Goal: Task Accomplishment & Management: Use online tool/utility

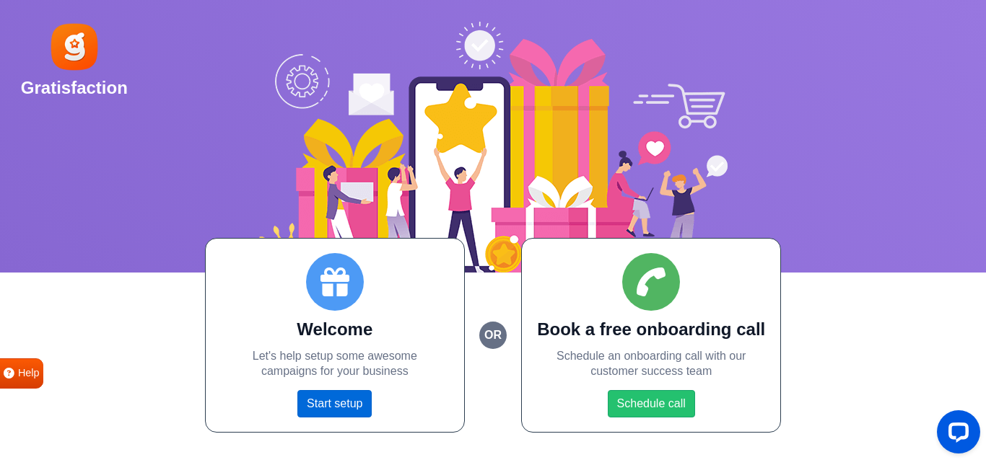
click at [330, 403] on link "Start setup" at bounding box center [334, 403] width 74 height 27
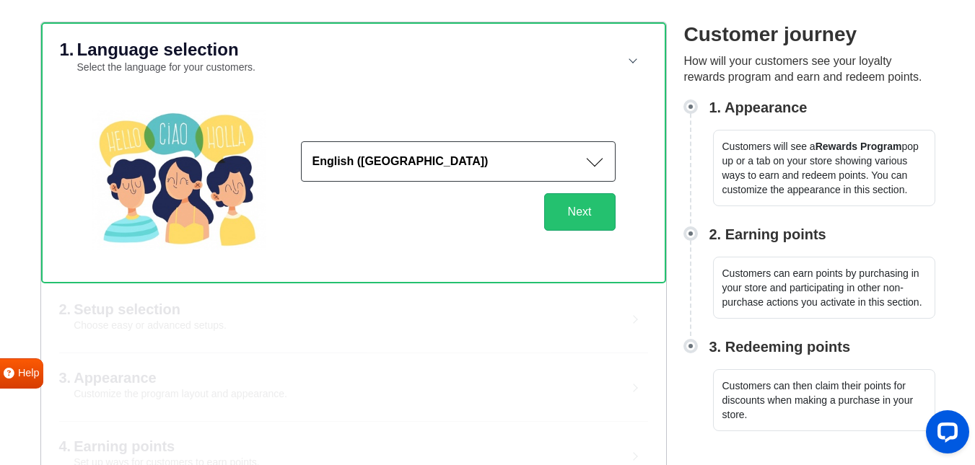
scroll to position [92, 0]
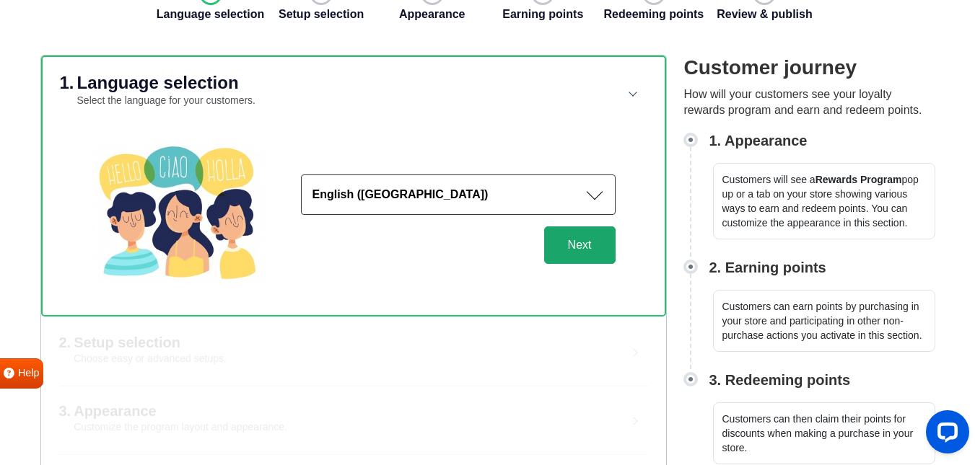
click at [578, 242] on button "Next" at bounding box center [579, 246] width 71 height 38
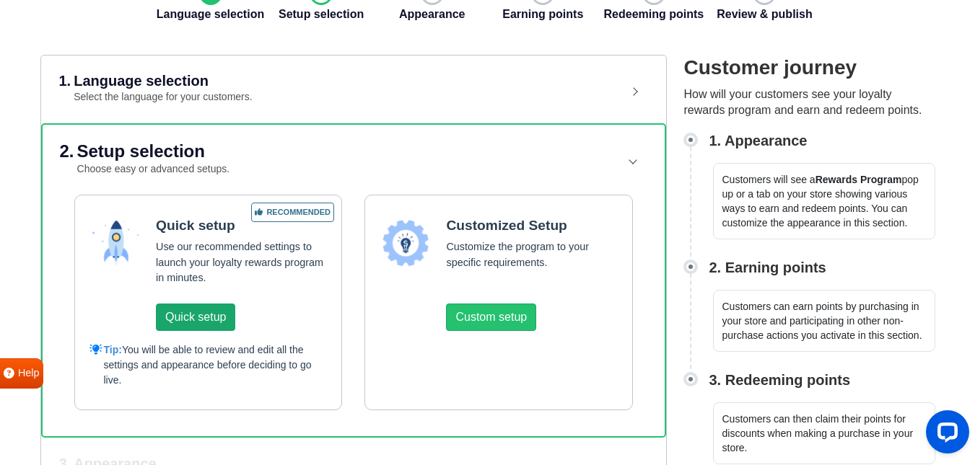
click at [203, 322] on button "Quick setup" at bounding box center [195, 317] width 79 height 27
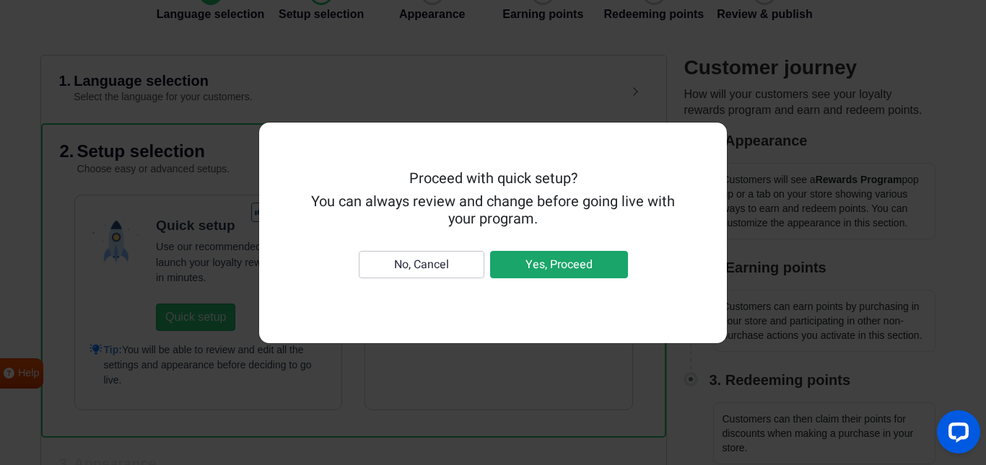
click at [540, 268] on button "Yes, Proceed" at bounding box center [559, 264] width 138 height 27
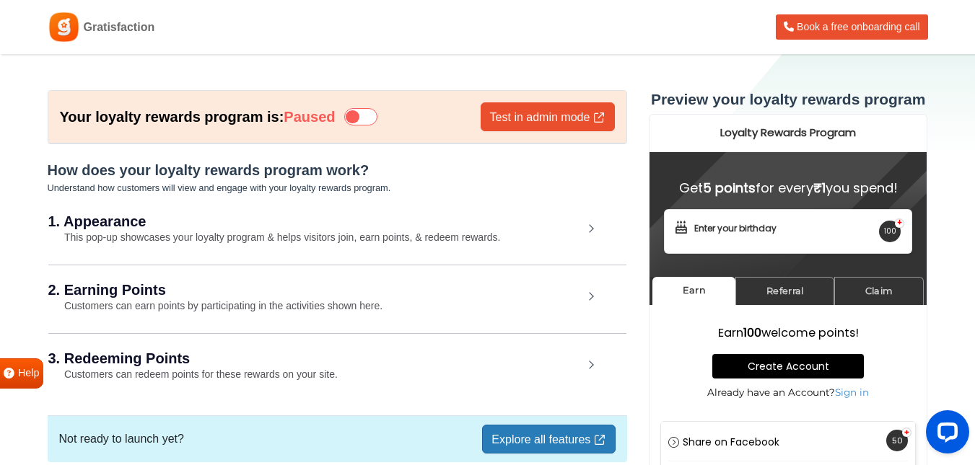
scroll to position [45, 0]
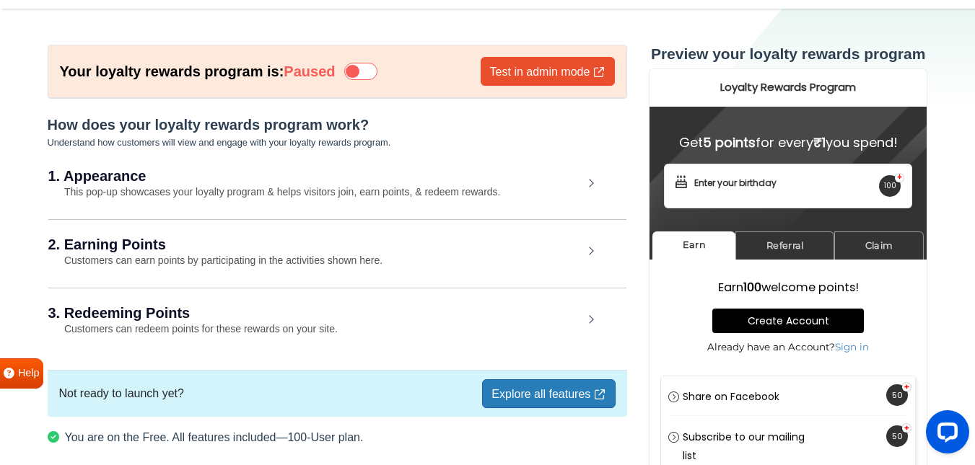
click at [373, 76] on icon at bounding box center [360, 71] width 33 height 17
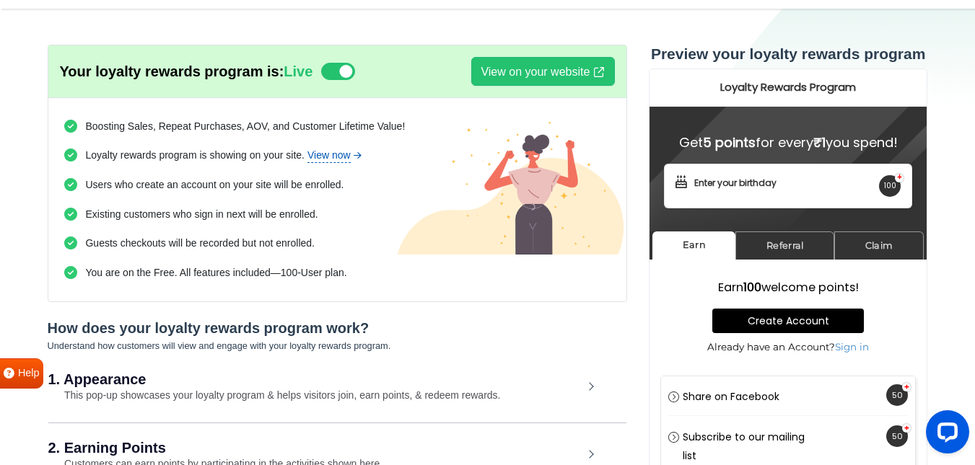
click at [335, 155] on link "View now" at bounding box center [335, 155] width 56 height 15
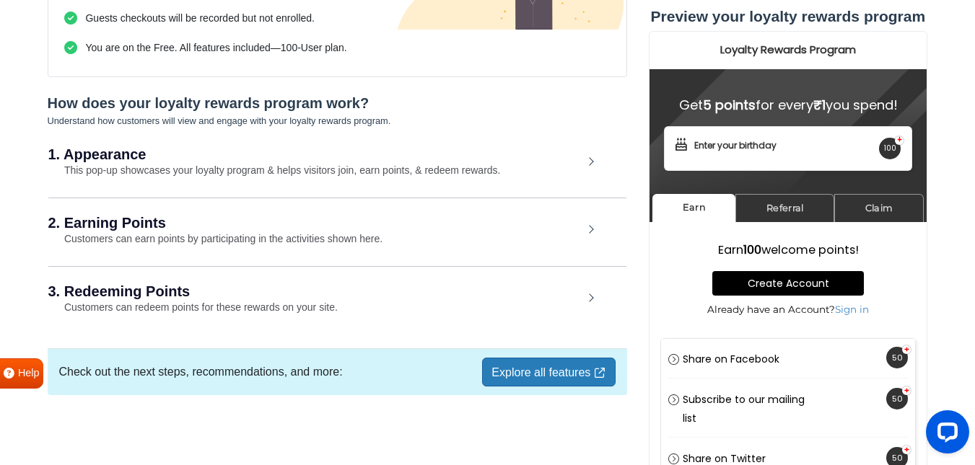
scroll to position [273, 0]
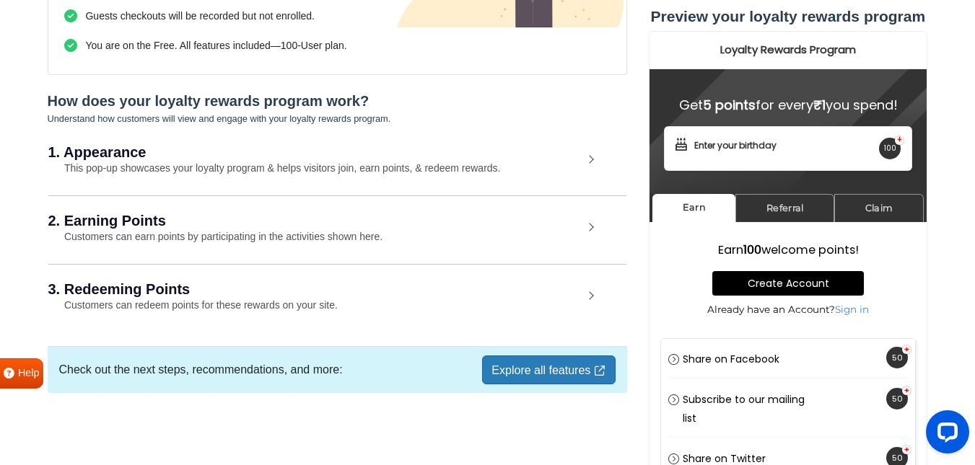
click at [436, 165] on small "This pop-up showcases your loyalty program & helps visitors join, earn points, …" at bounding box center [274, 168] width 452 height 12
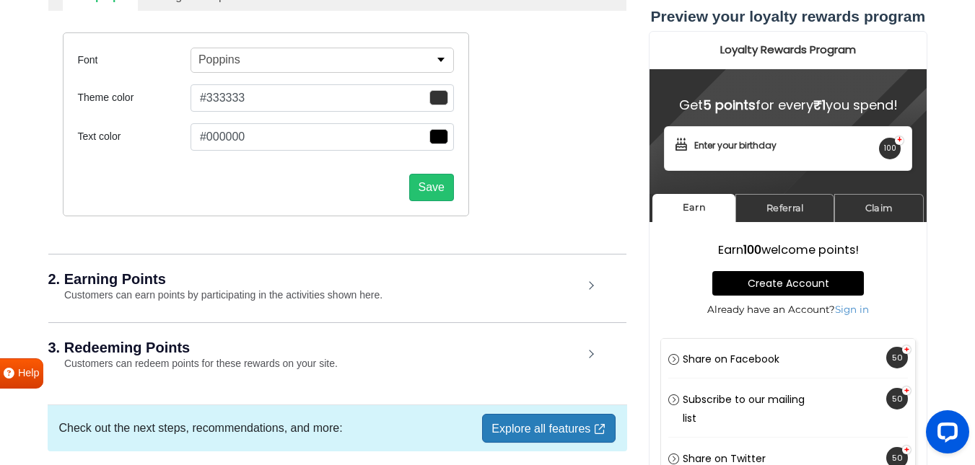
scroll to position [552, 0]
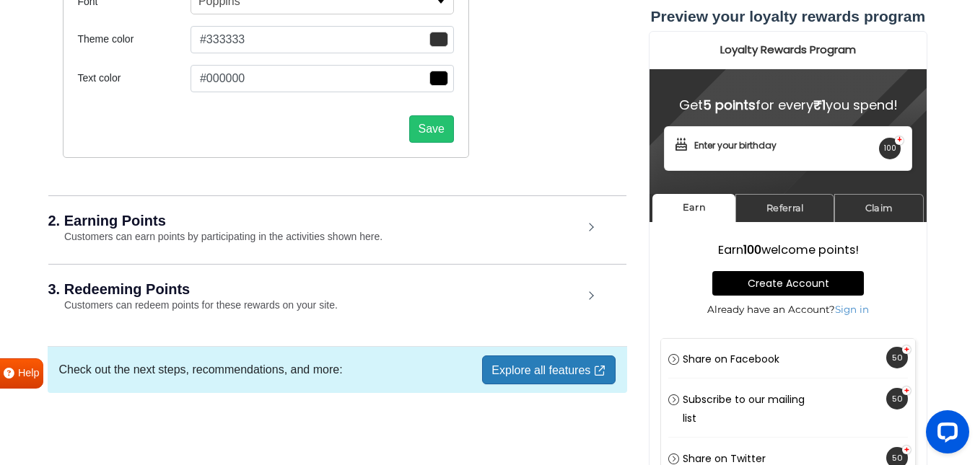
click at [447, 232] on div "2. Earning Points Customers can earn points by participating in the activities …" at bounding box center [337, 229] width 578 height 67
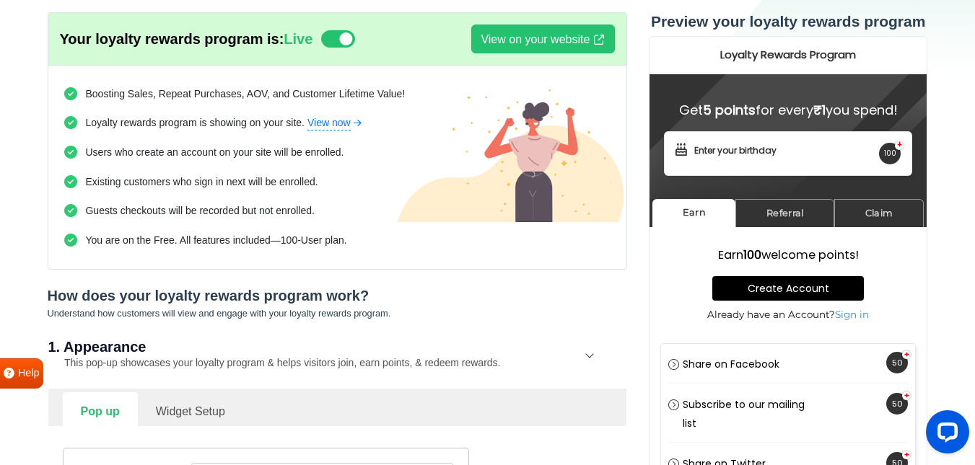
scroll to position [0, 0]
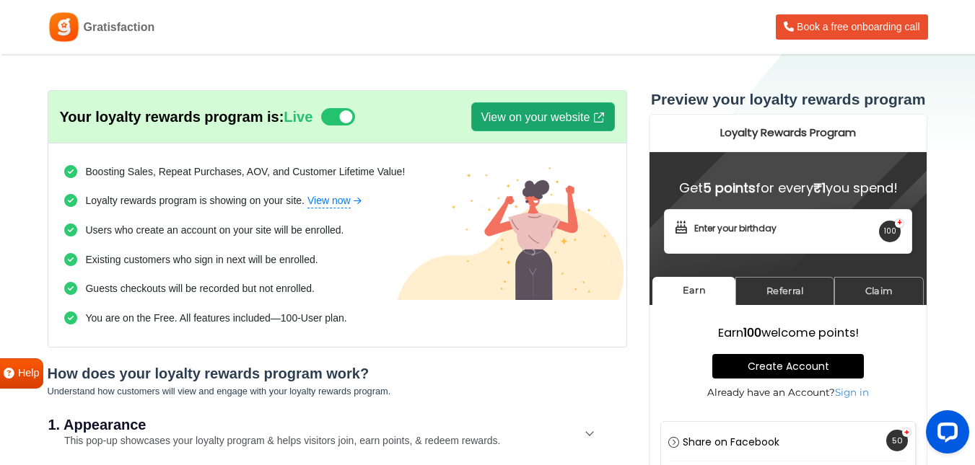
click at [538, 109] on link "View on your website" at bounding box center [542, 116] width 143 height 29
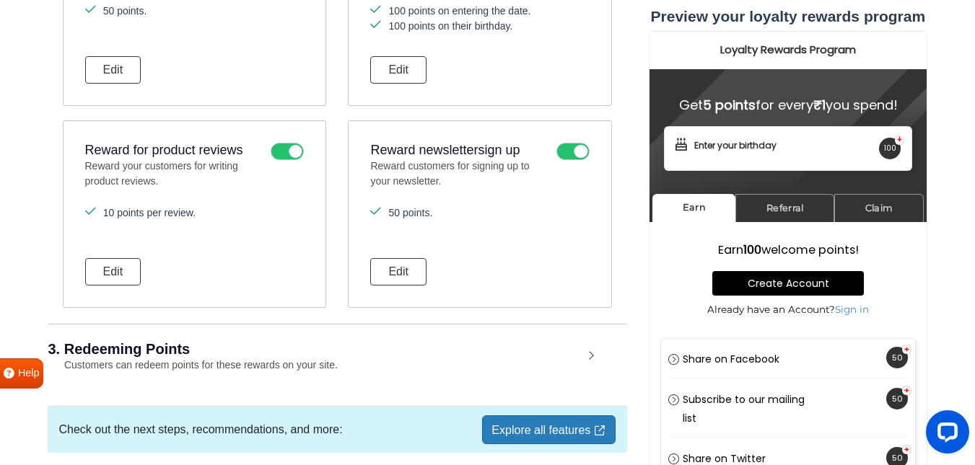
scroll to position [1359, 0]
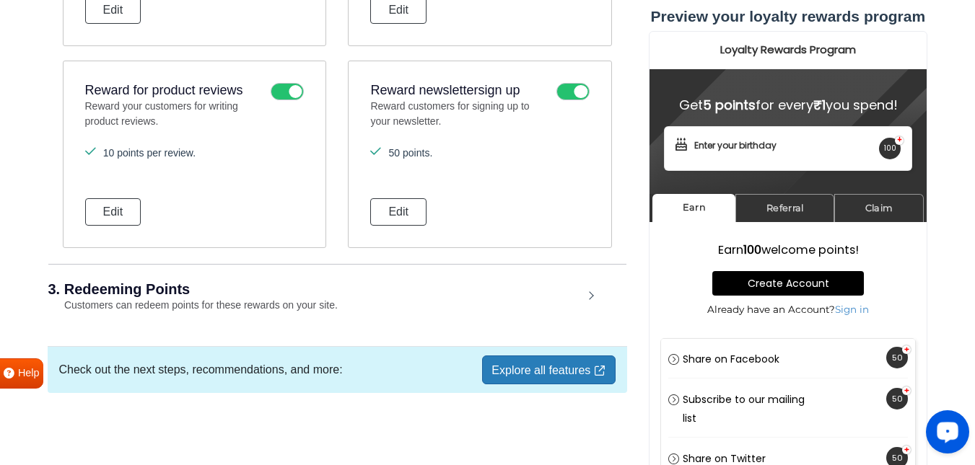
click at [540, 370] on link "Explore all features" at bounding box center [548, 370] width 133 height 29
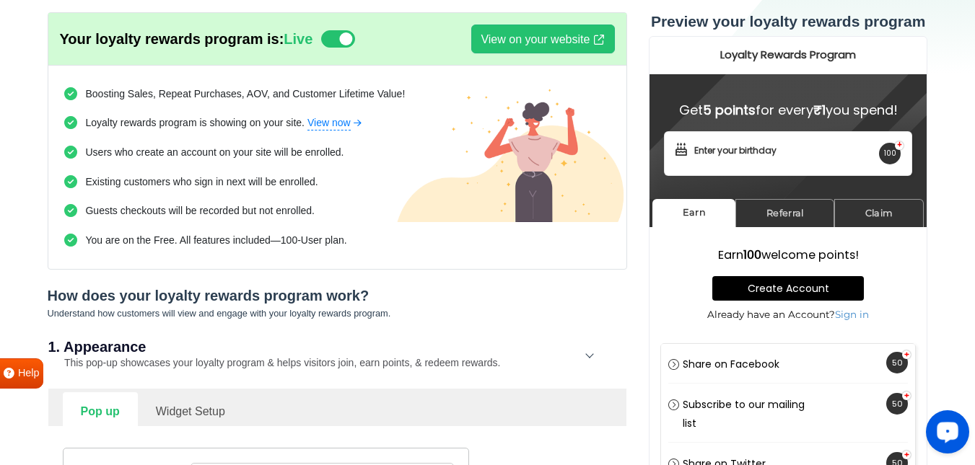
scroll to position [0, 0]
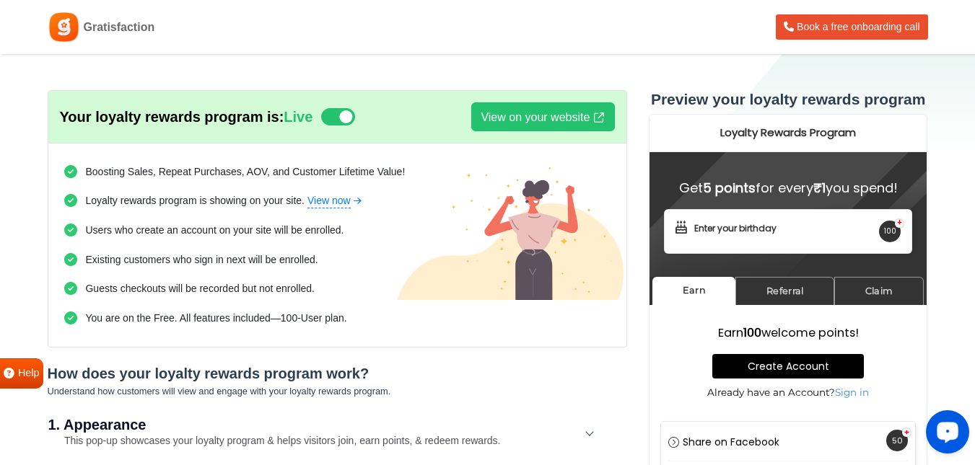
click at [346, 120] on icon at bounding box center [337, 116] width 33 height 17
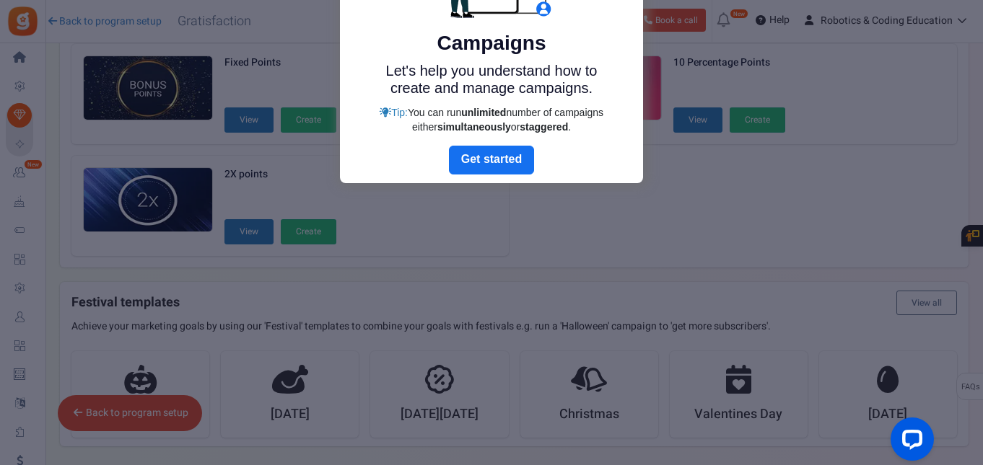
scroll to position [34, 0]
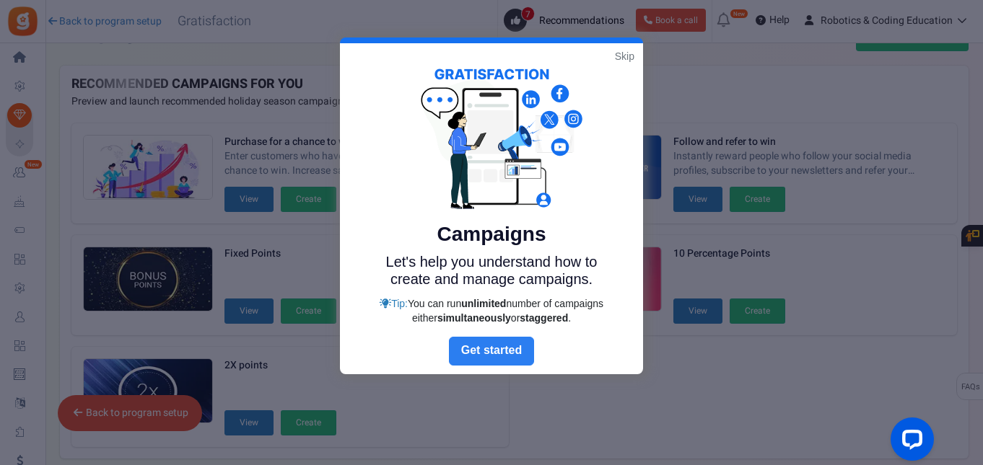
click at [493, 353] on link "Next" at bounding box center [491, 351] width 85 height 29
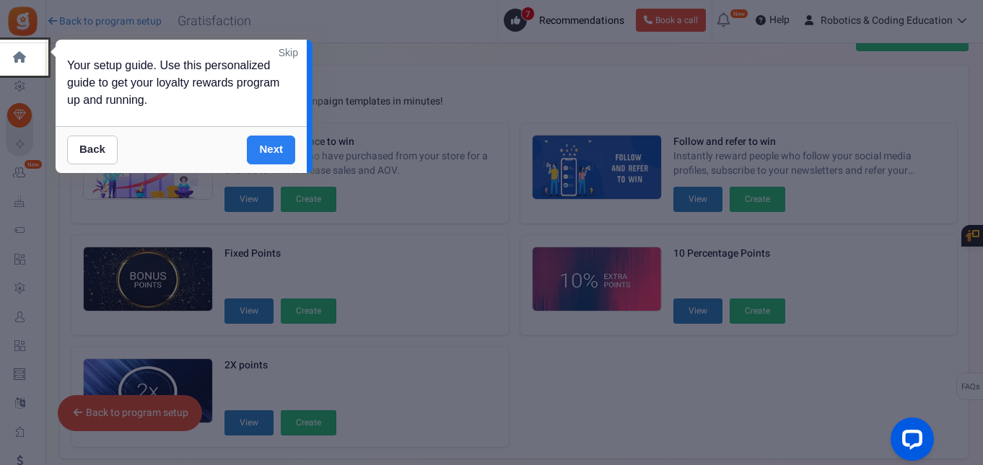
click at [271, 156] on link "Next" at bounding box center [271, 150] width 48 height 29
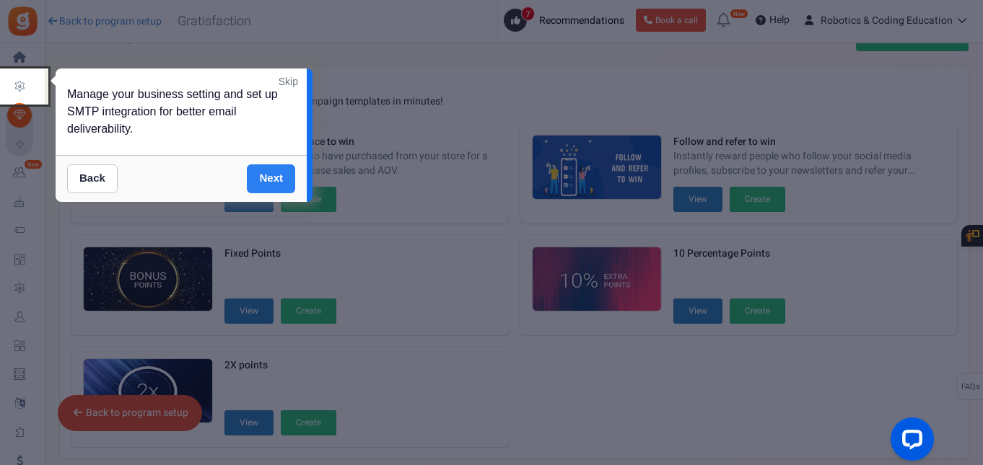
click at [271, 175] on link "Next" at bounding box center [271, 178] width 48 height 29
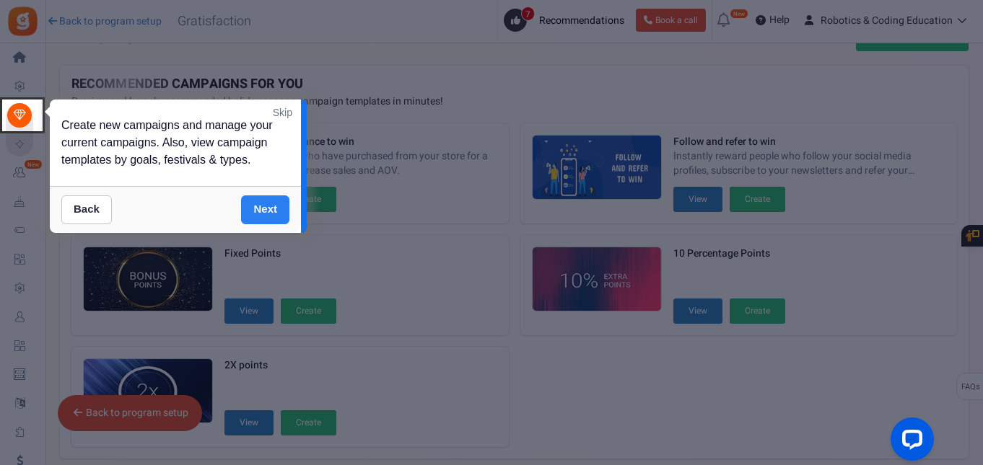
click at [268, 201] on link "Next" at bounding box center [265, 210] width 48 height 29
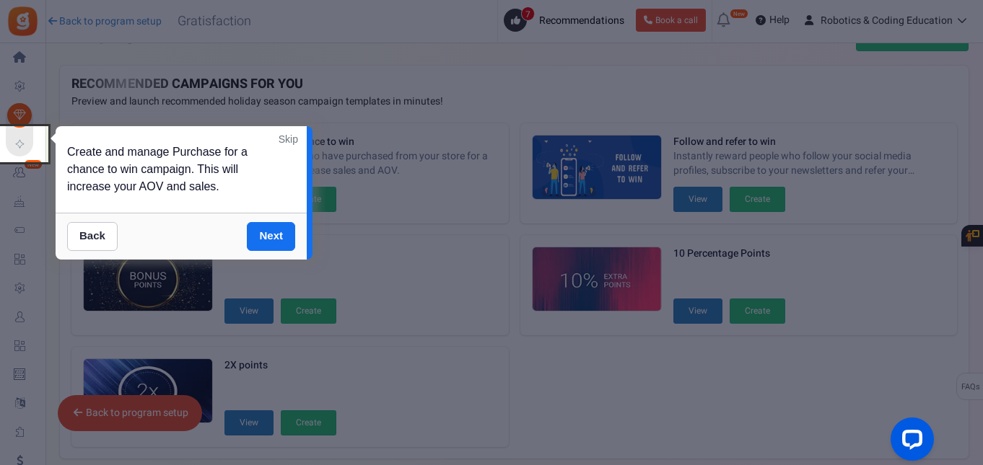
click at [291, 134] on link "Skip" at bounding box center [287, 139] width 19 height 14
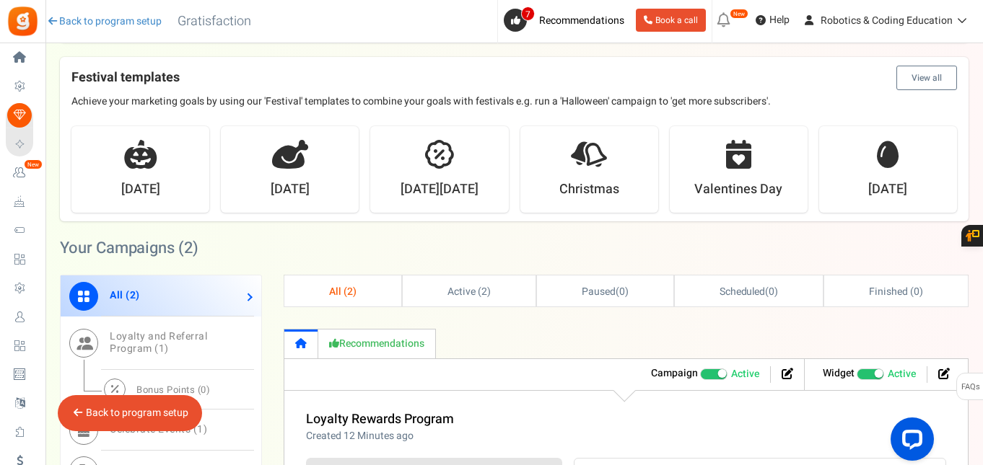
scroll to position [0, 0]
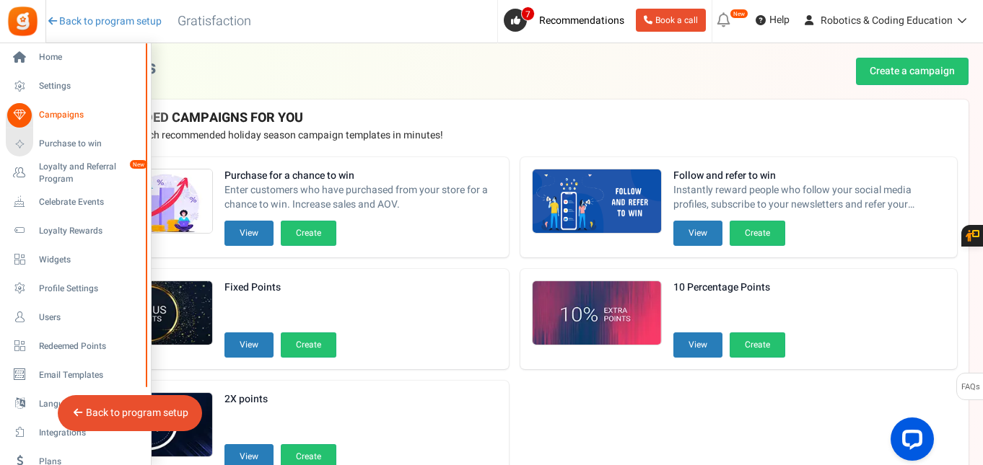
click at [61, 111] on span "Campaigns" at bounding box center [89, 115] width 101 height 12
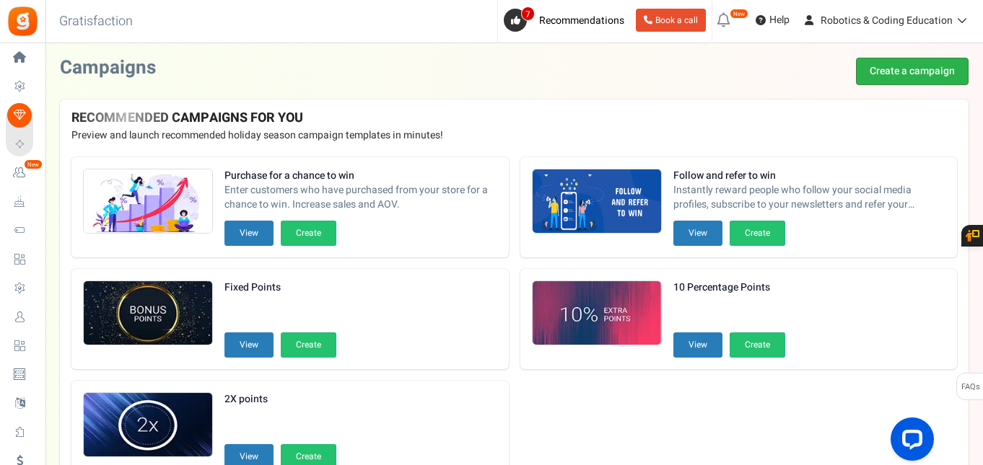
click at [882, 63] on link "Create a campaign" at bounding box center [912, 71] width 113 height 27
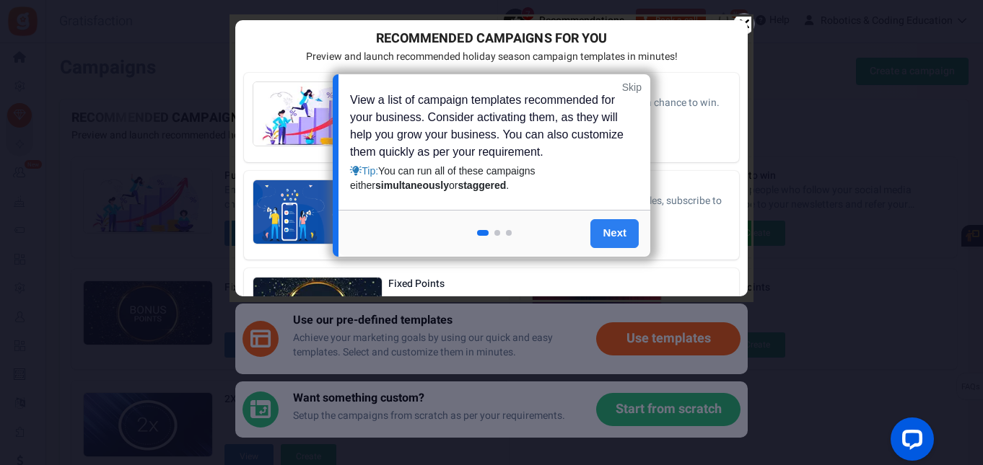
click at [621, 232] on link "Next" at bounding box center [614, 233] width 48 height 29
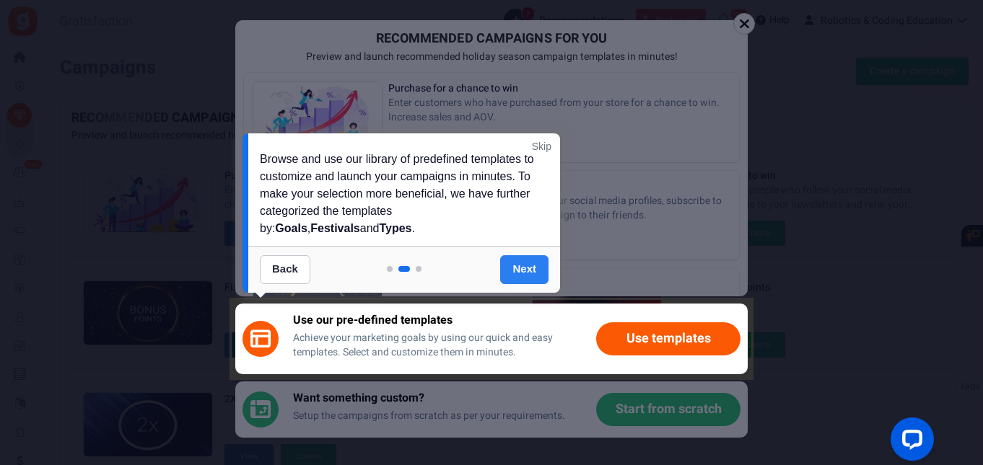
click at [532, 263] on link "Next" at bounding box center [524, 269] width 48 height 29
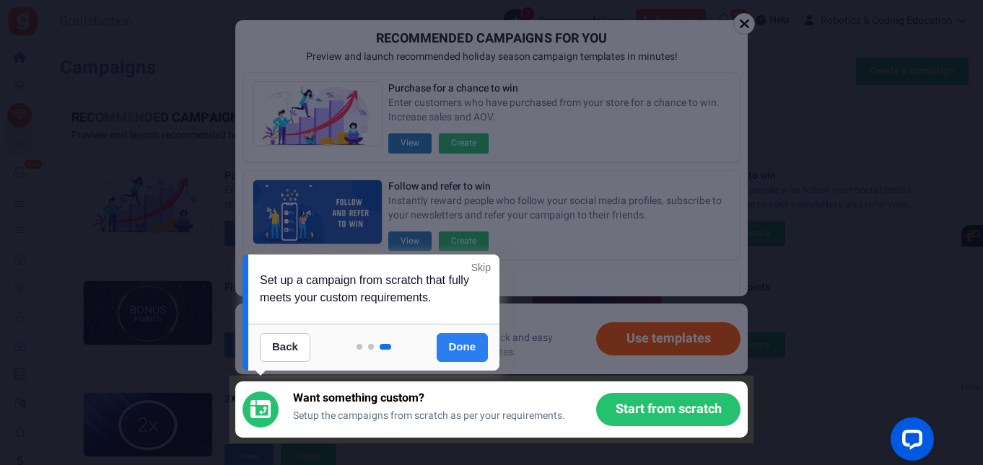
scroll to position [198, 0]
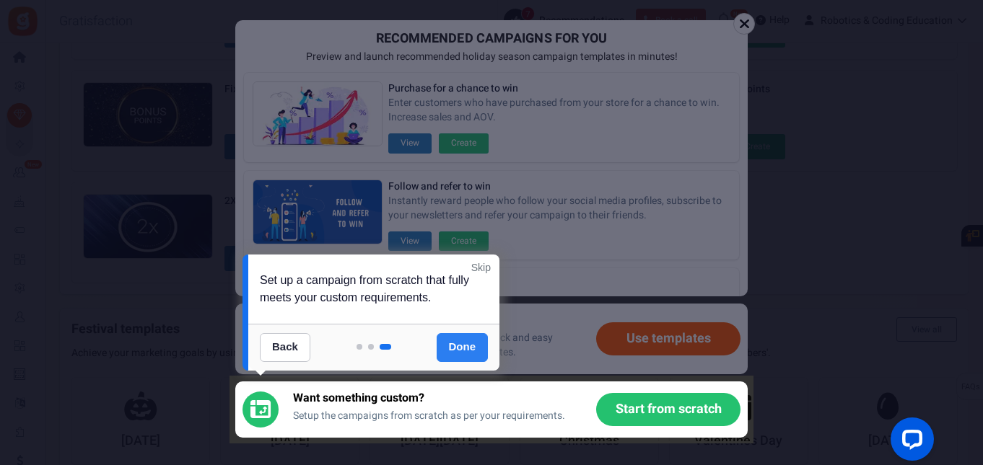
click at [458, 347] on link "Done" at bounding box center [462, 347] width 52 height 29
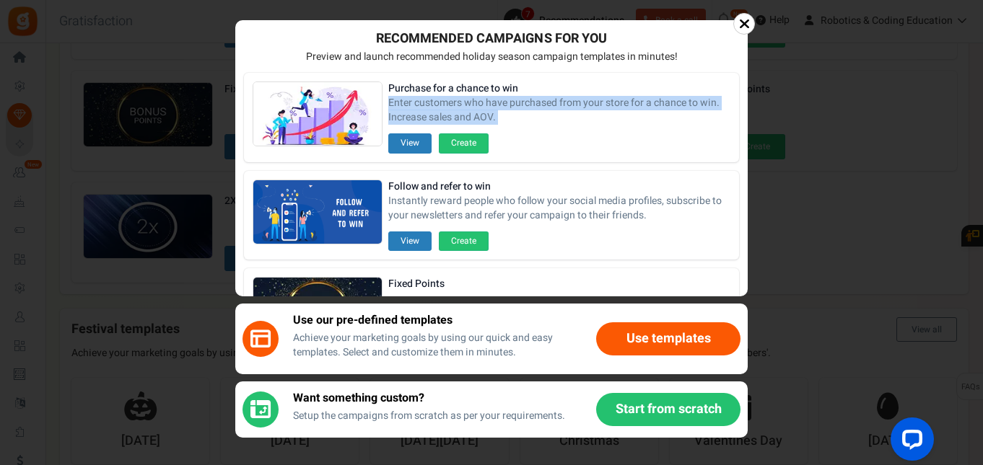
drag, startPoint x: 744, startPoint y: 87, endPoint x: 737, endPoint y: 154, distance: 68.1
click at [737, 154] on div "Purchase for a chance to win Enter customers who have purchased from your store…" at bounding box center [491, 302] width 512 height 476
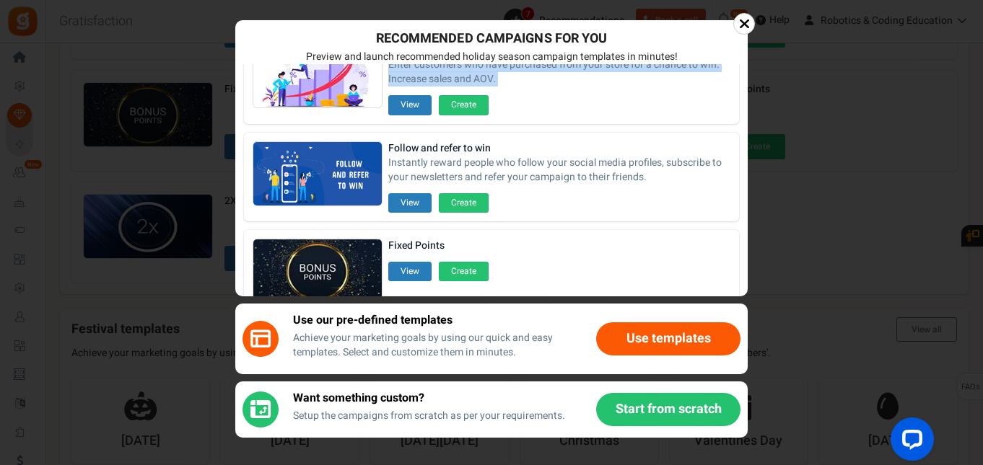
scroll to position [0, 0]
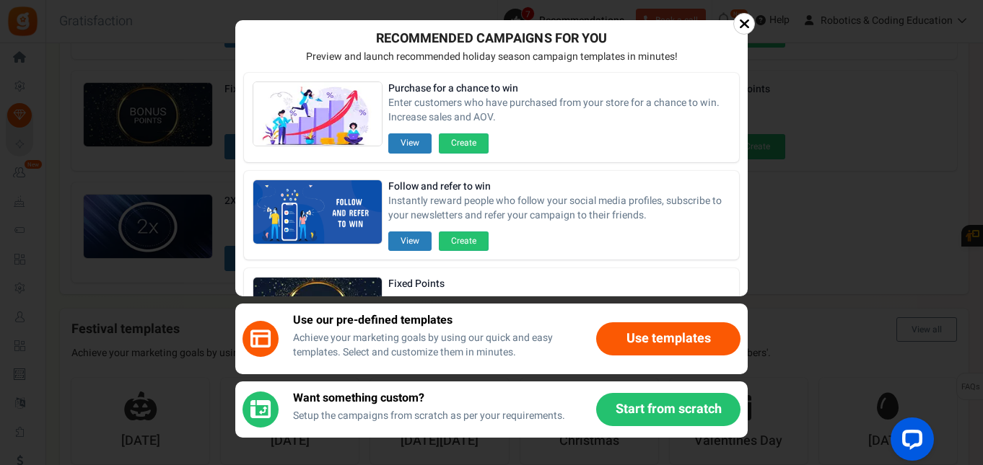
click at [744, 25] on icon at bounding box center [744, 24] width 11 height 14
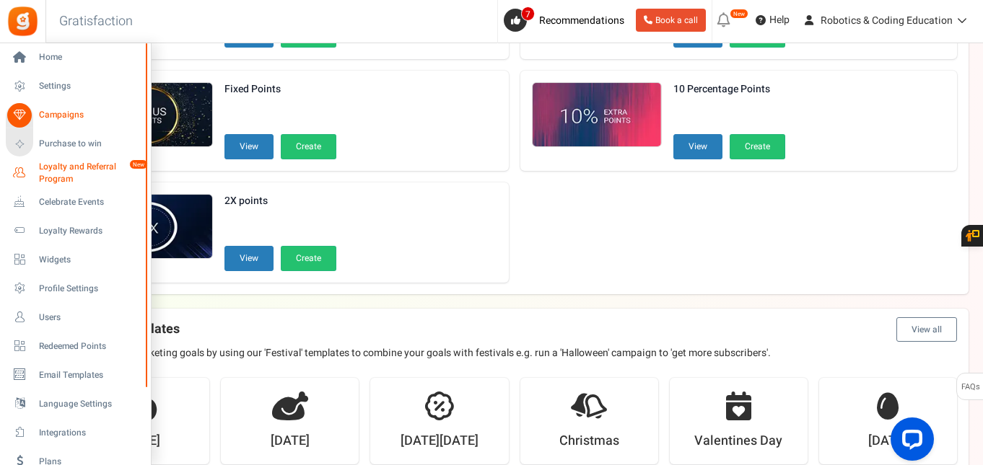
click at [47, 172] on span "Loyalty and Referral Program" at bounding box center [91, 173] width 105 height 25
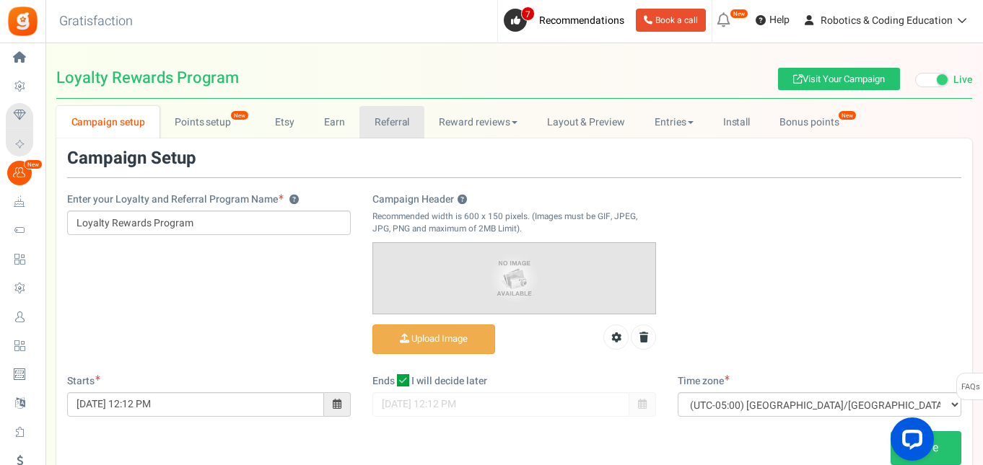
click at [399, 120] on link "Referral" at bounding box center [391, 122] width 65 height 32
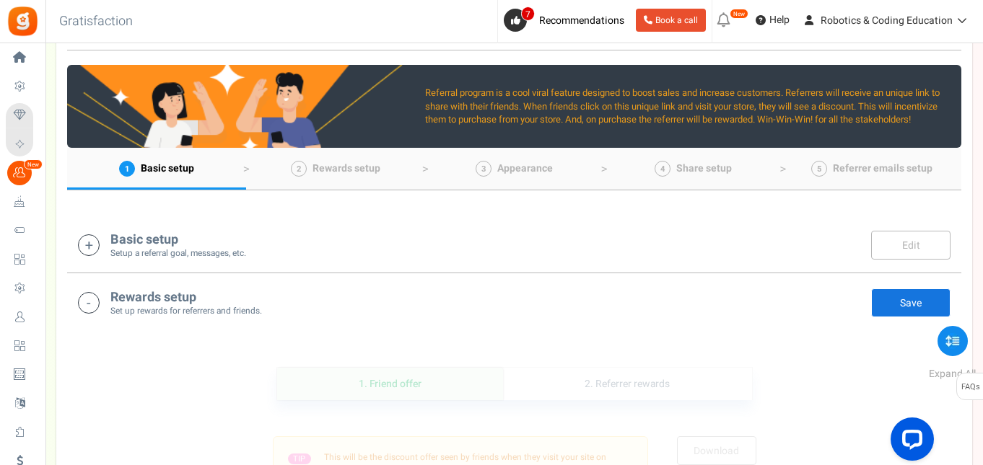
scroll to position [136, 0]
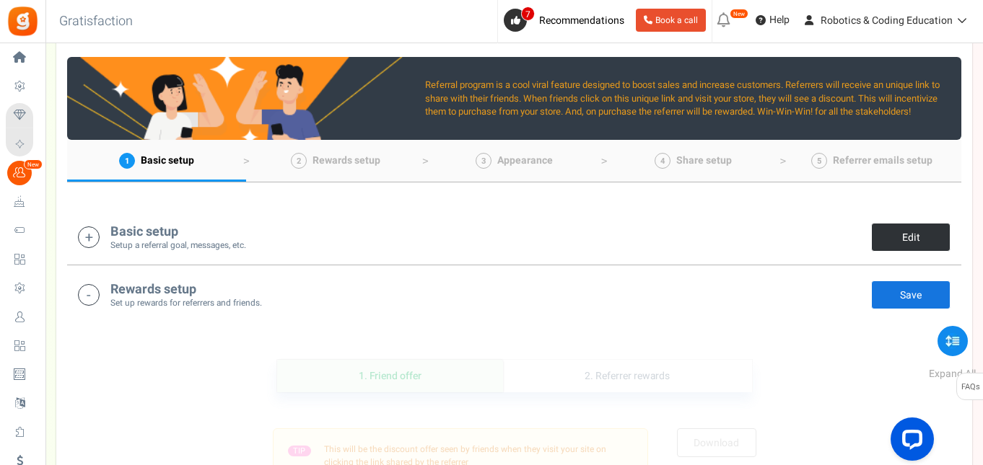
click at [893, 237] on link "Edit" at bounding box center [910, 237] width 79 height 29
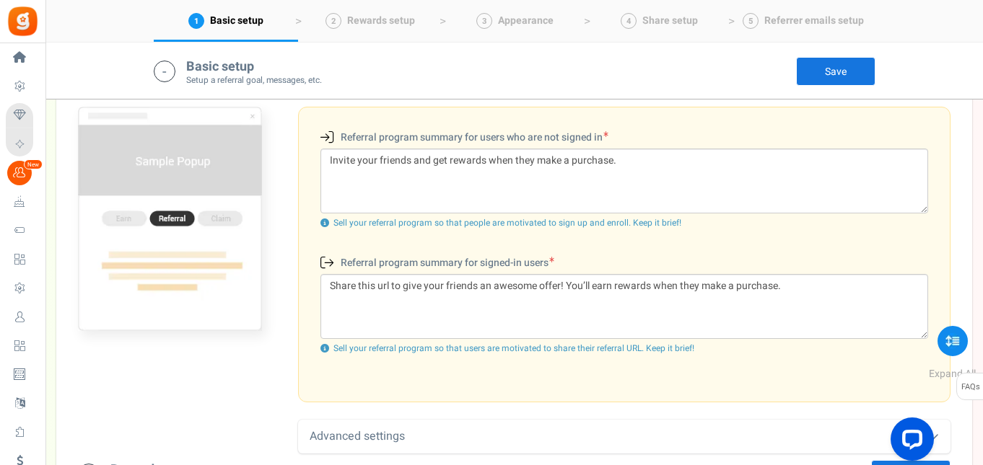
scroll to position [453, 0]
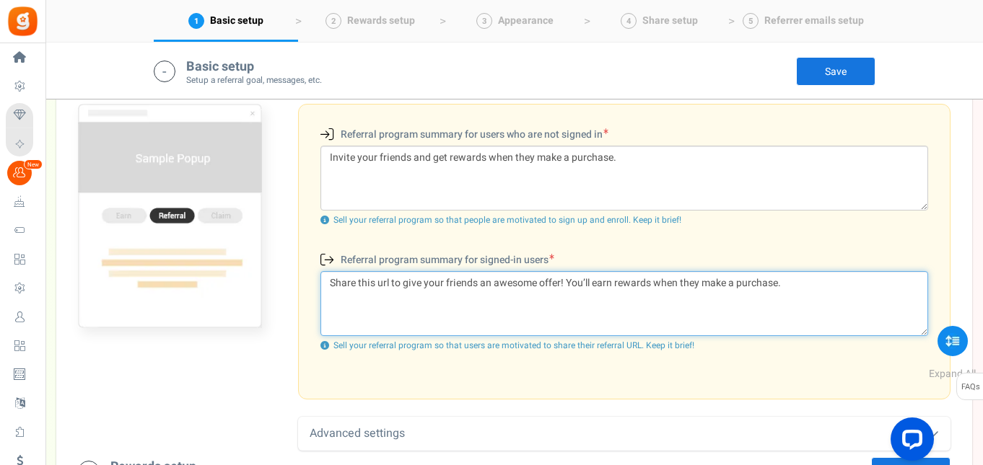
click at [685, 299] on textarea "Share this url to give your friends an awesome offer! You’ll earn rewards when …" at bounding box center [623, 303] width 607 height 65
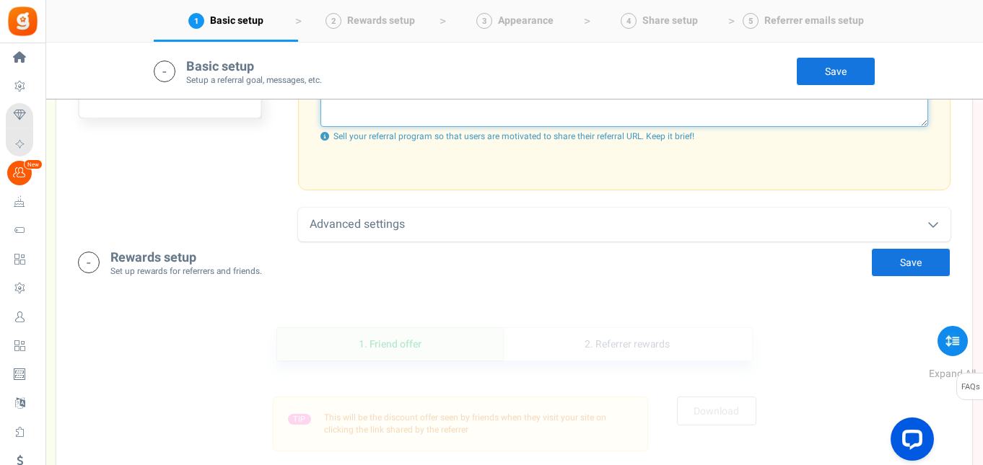
scroll to position [664, 0]
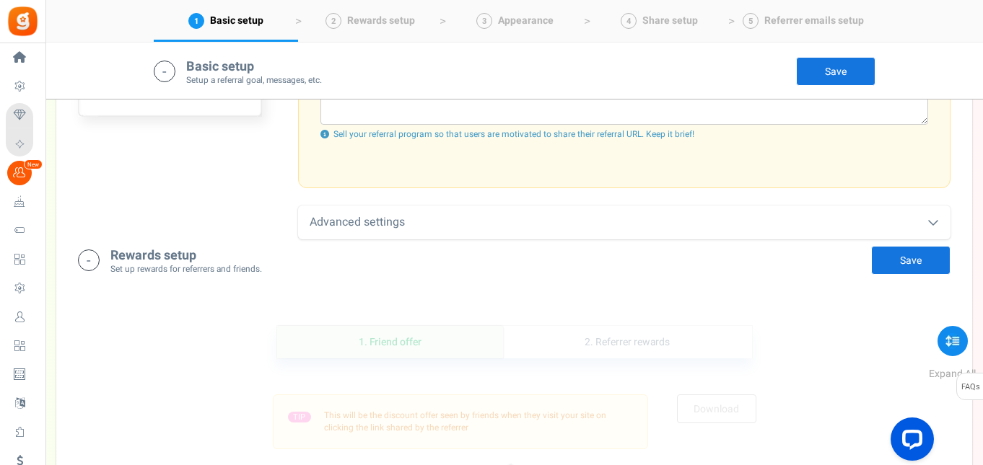
click at [763, 227] on div "Advanced settings" at bounding box center [624, 223] width 652 height 34
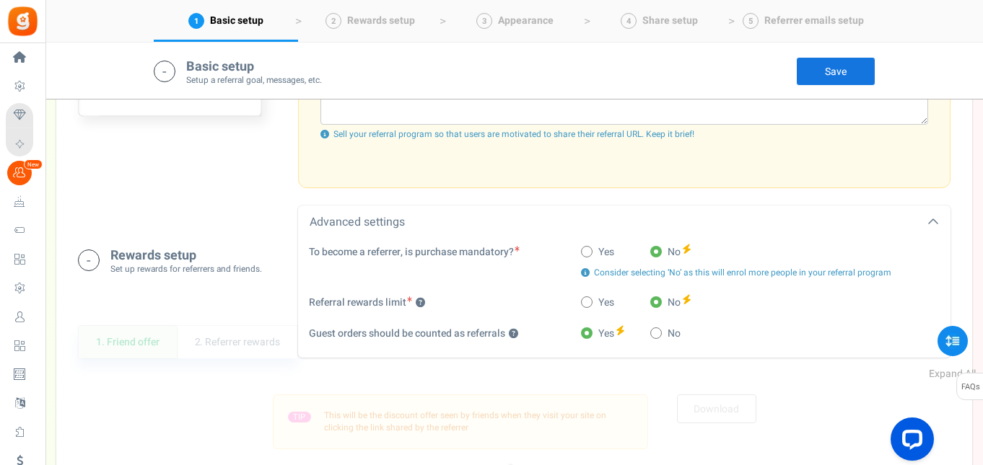
click at [589, 249] on span at bounding box center [587, 252] width 12 height 12
click at [589, 249] on input "Yes" at bounding box center [585, 252] width 9 height 9
radio input "true"
click at [659, 335] on span at bounding box center [656, 334] width 12 height 12
click at [659, 335] on input "No" at bounding box center [654, 334] width 9 height 9
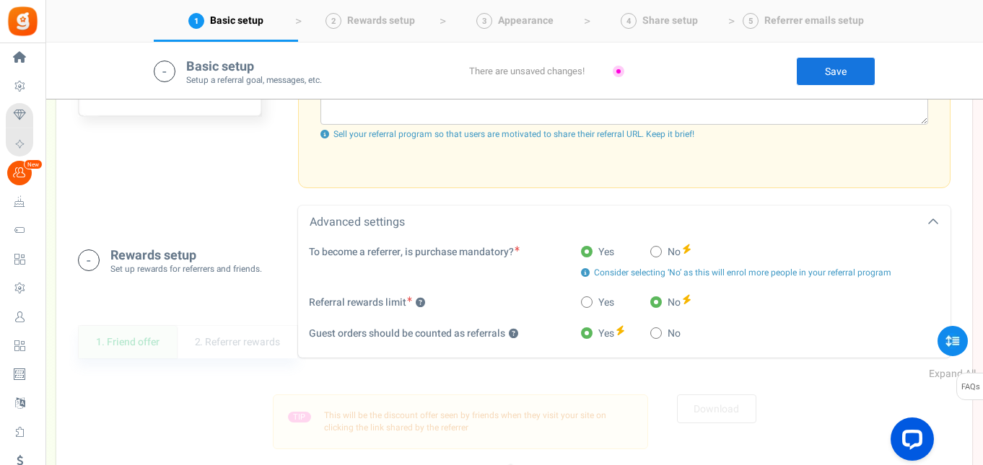
radio input "true"
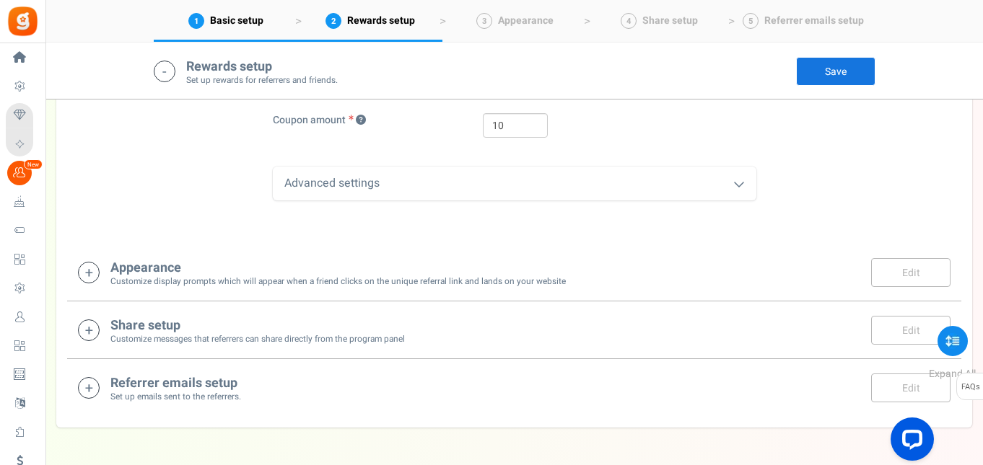
scroll to position [1222, 0]
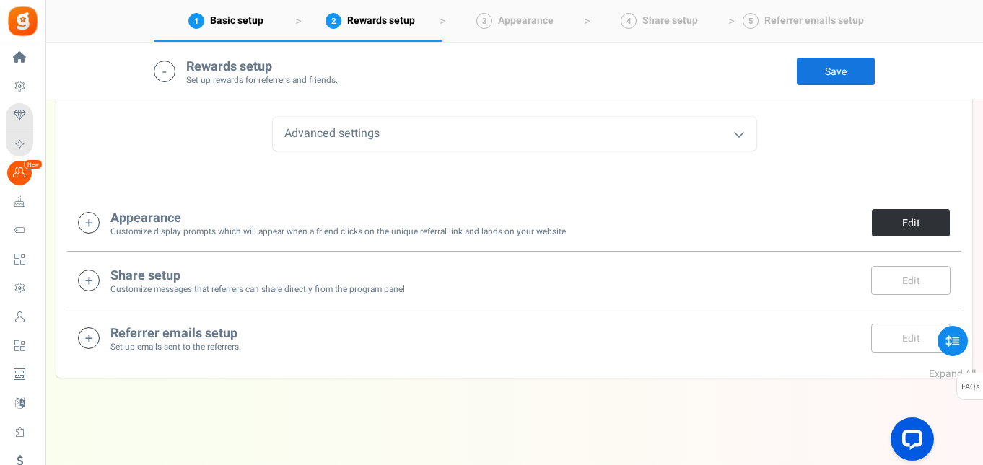
click at [919, 232] on link "Edit" at bounding box center [910, 223] width 79 height 29
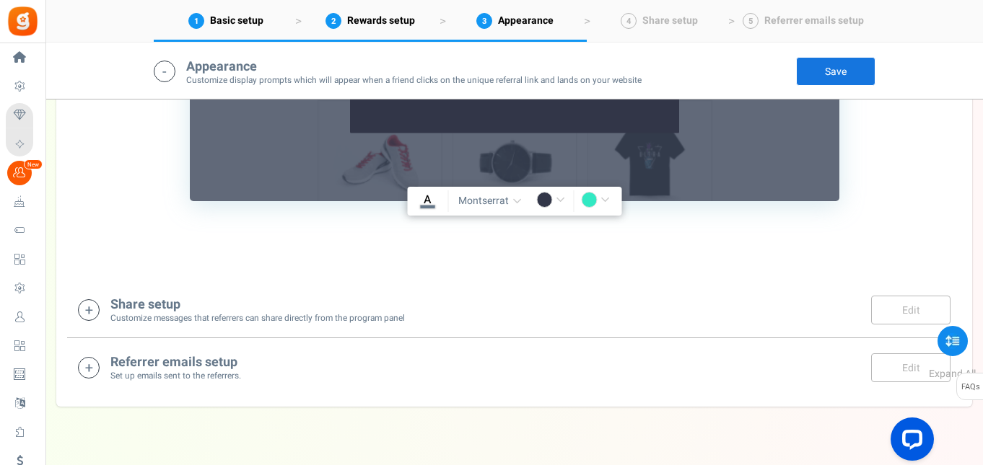
scroll to position [1871, 0]
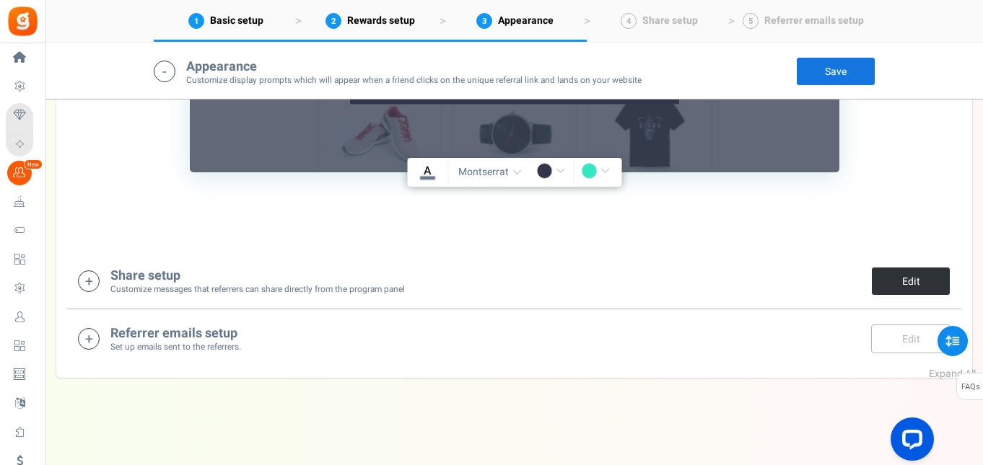
click at [923, 281] on link "Edit" at bounding box center [910, 281] width 79 height 29
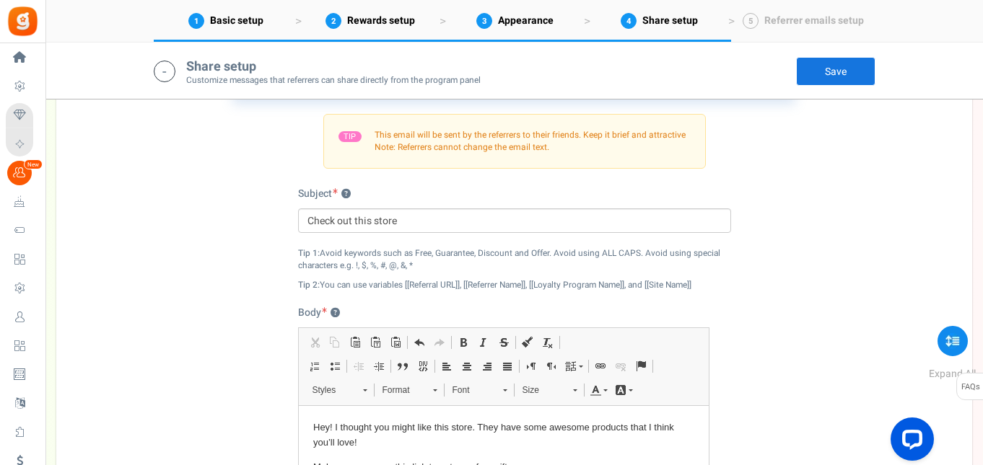
scroll to position [2014, 0]
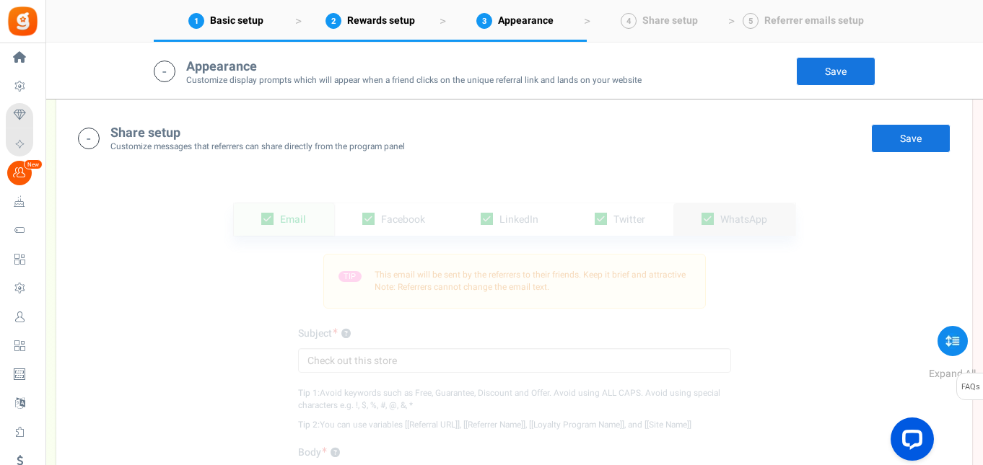
click at [732, 221] on span "WhatsApp" at bounding box center [743, 219] width 47 height 15
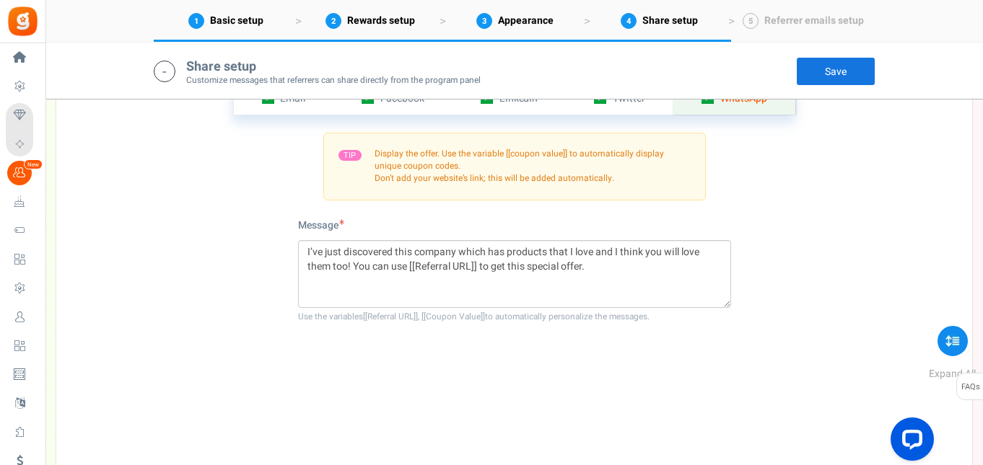
scroll to position [2297, 0]
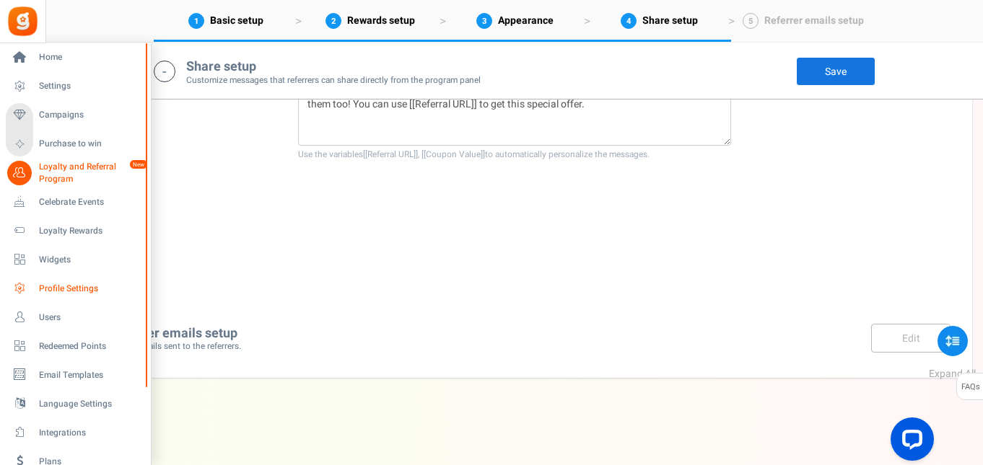
click at [64, 286] on span "Profile Settings" at bounding box center [89, 289] width 101 height 12
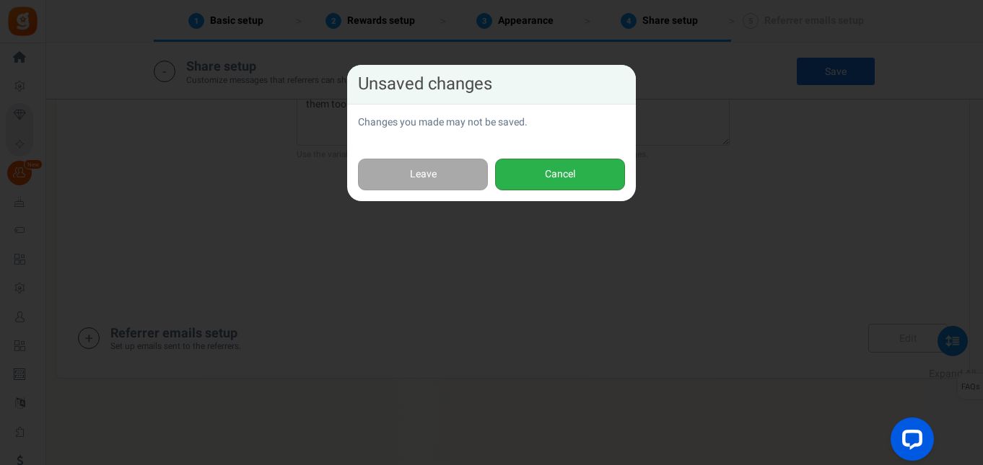
click at [556, 169] on button "Cancel" at bounding box center [560, 175] width 130 height 32
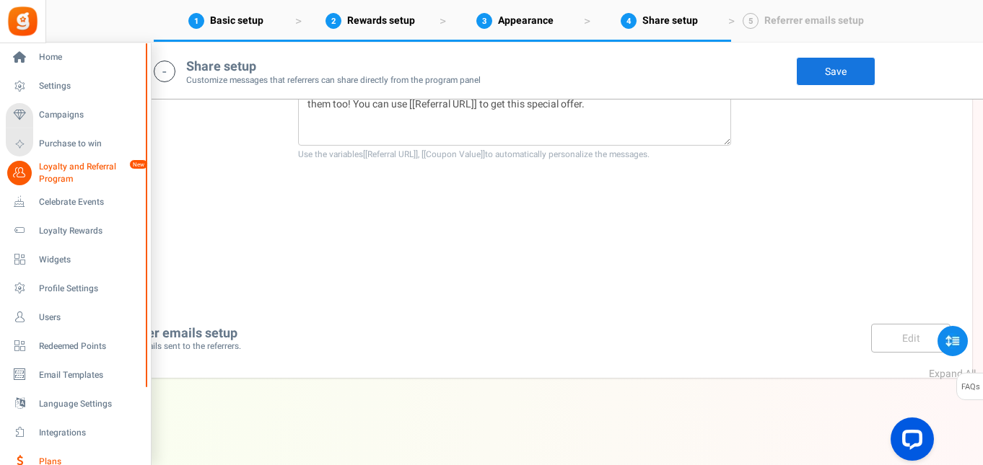
click at [23, 456] on icon at bounding box center [19, 461] width 25 height 25
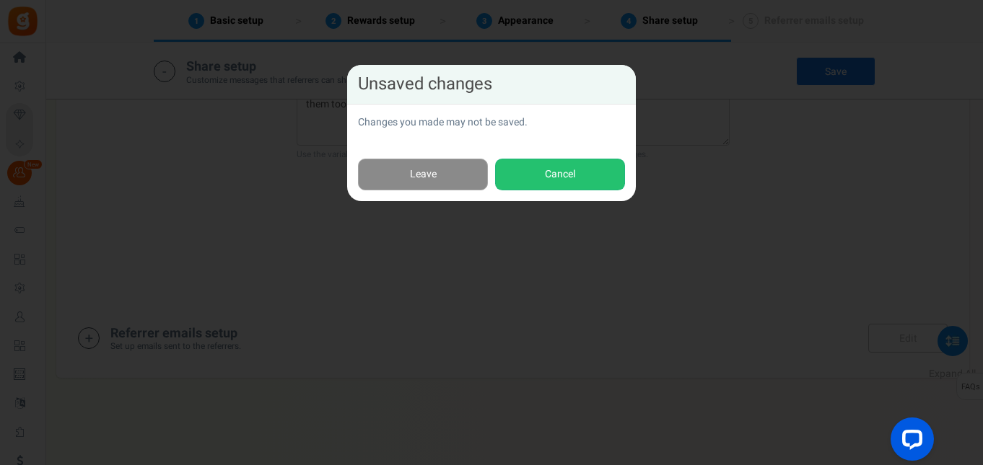
click at [444, 177] on link "Leave" at bounding box center [423, 175] width 130 height 32
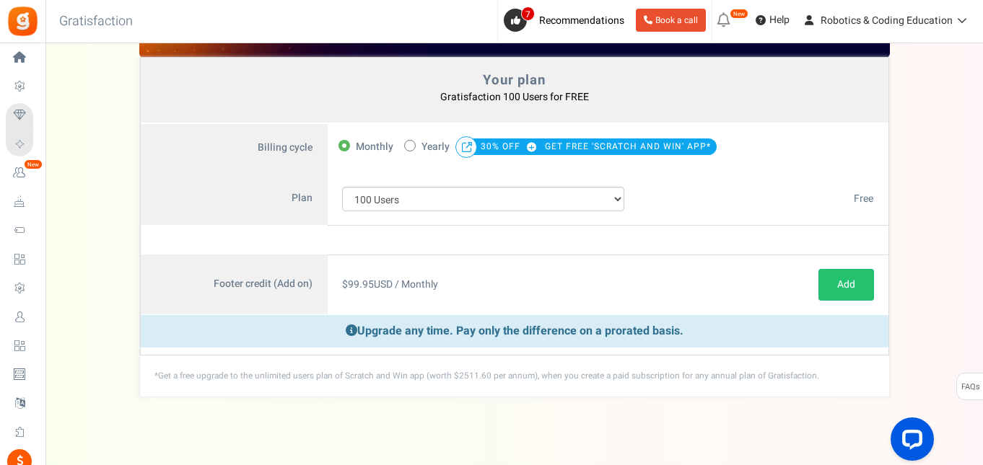
scroll to position [87, 0]
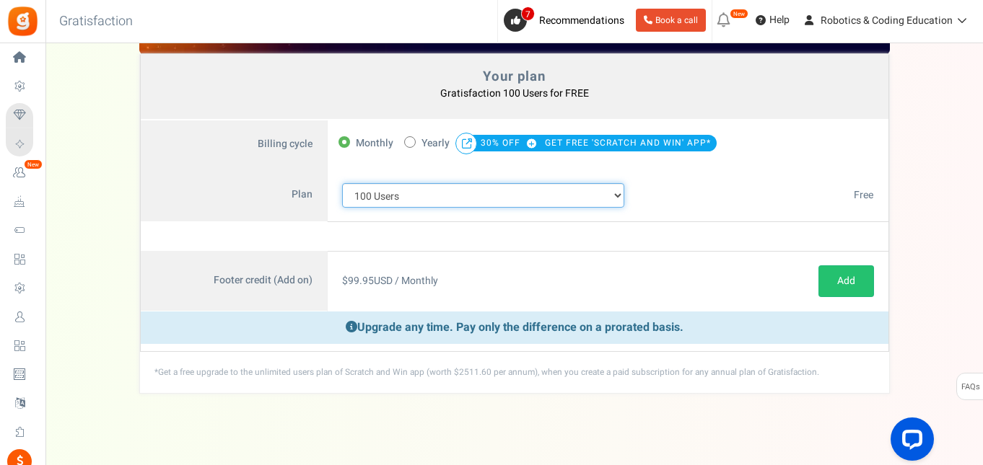
click at [615, 193] on select "100 Users 200 Users 500 Users 1000 Users 2000 Users 3000 Users 4000 Users 5000 …" at bounding box center [483, 195] width 283 height 25
click at [342, 183] on select "100 Users 200 Users 500 Users 1000 Users 2000 Users 3000 Users 4000 Users 5000 …" at bounding box center [483, 195] width 283 height 25
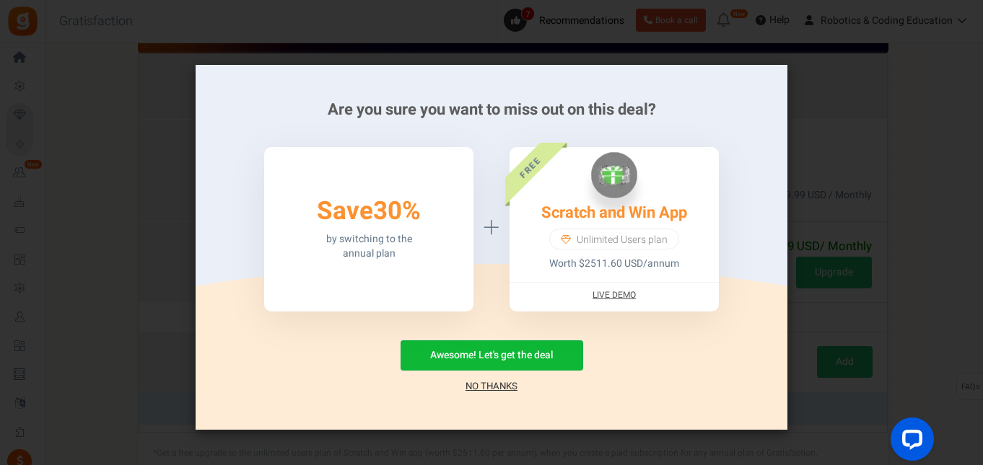
click at [491, 388] on link "No Thanks" at bounding box center [491, 386] width 52 height 14
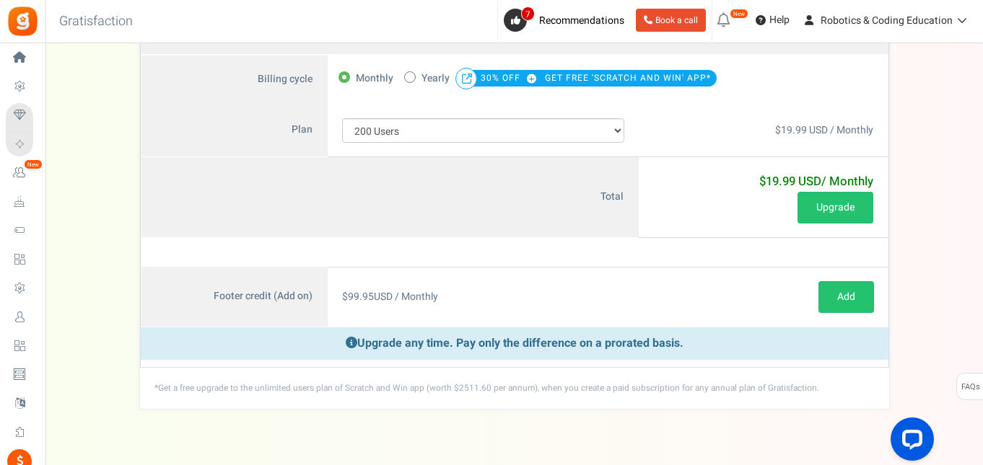
scroll to position [154, 0]
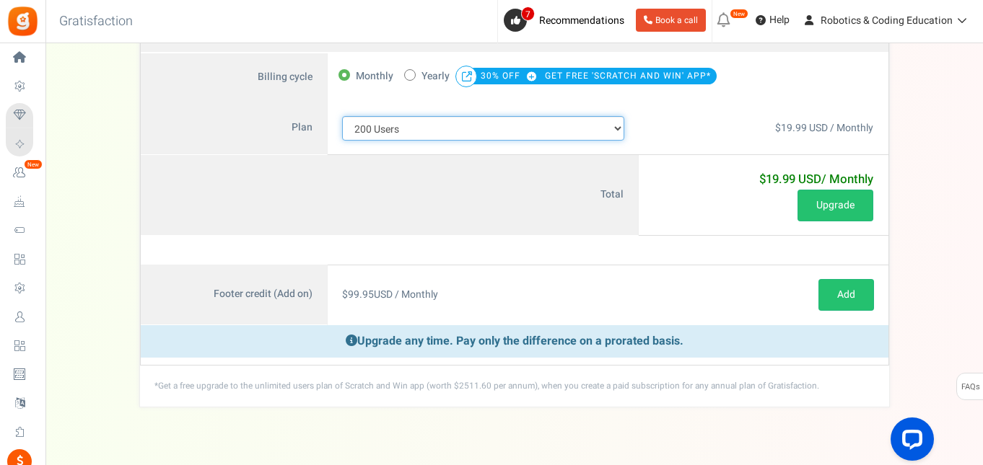
click at [586, 128] on select "100 Users 200 Users 500 Users 1000 Users 2000 Users 3000 Users 4000 Users 5000 …" at bounding box center [483, 128] width 283 height 25
click at [342, 141] on select "100 Users 200 Users 500 Users 1000 Users 2000 Users 3000 Users 4000 Users 5000 …" at bounding box center [483, 128] width 283 height 25
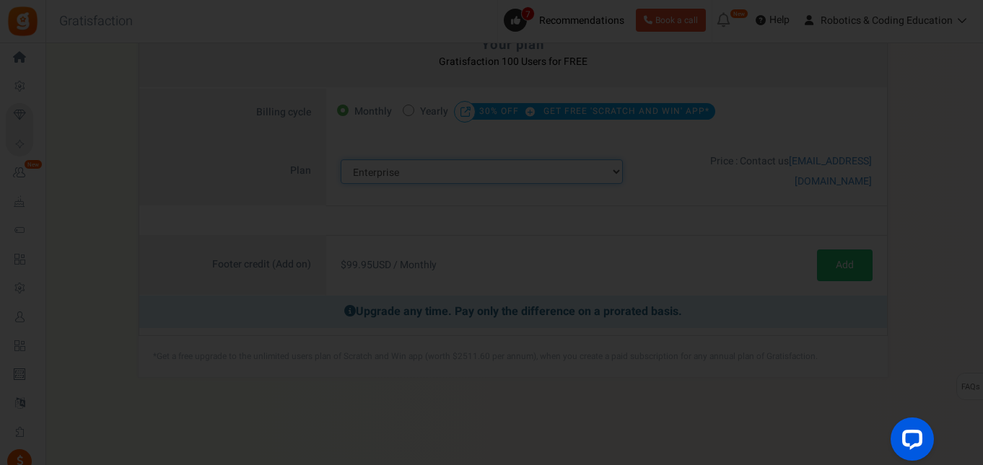
scroll to position [102, 0]
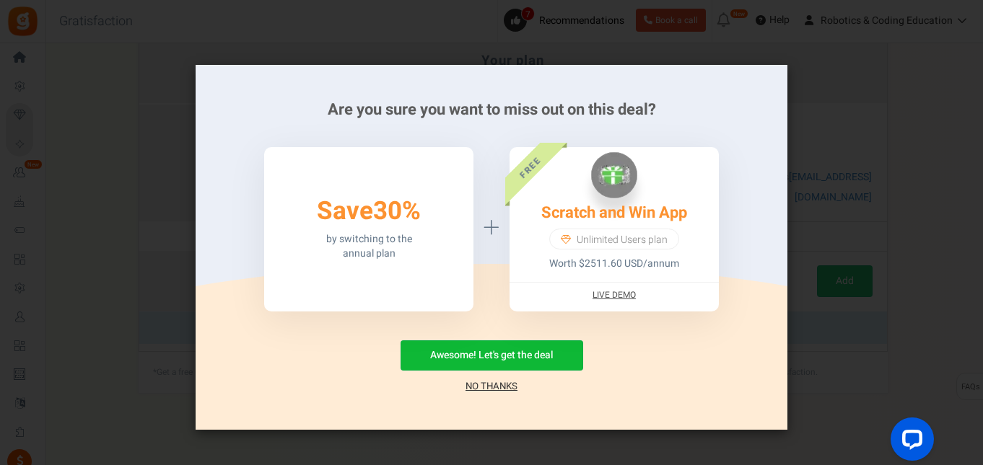
click at [488, 390] on link "No Thanks" at bounding box center [491, 386] width 52 height 14
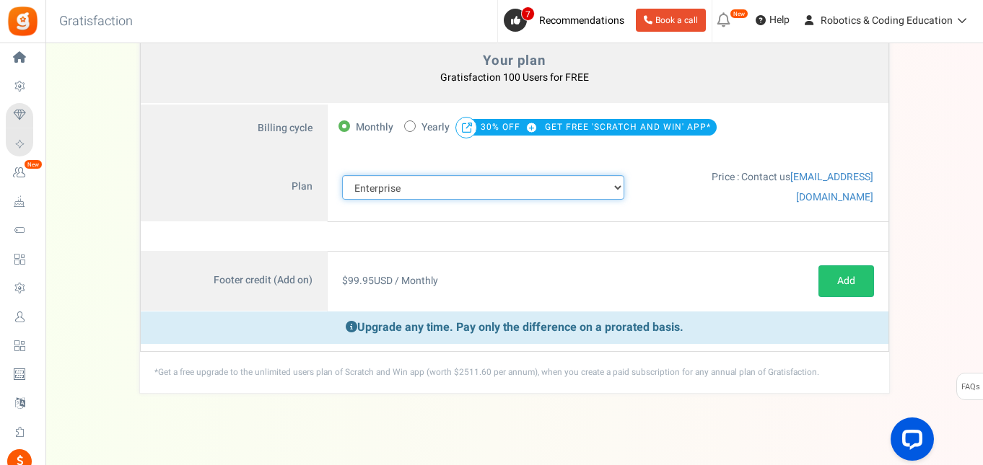
click at [526, 180] on select "100 Users 200 Users 500 Users 1000 Users 2000 Users 3000 Users 4000 Users 5000 …" at bounding box center [483, 187] width 283 height 25
select select "716"
click at [342, 175] on select "100 Users 200 Users 500 Users 1000 Users 2000 Users 3000 Users 4000 Users 5000 …" at bounding box center [483, 187] width 283 height 25
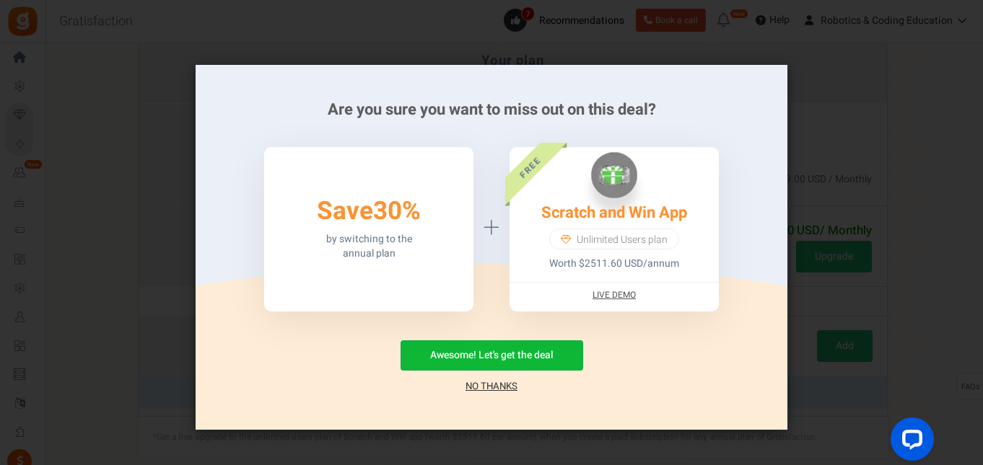
click at [475, 388] on link "No Thanks" at bounding box center [491, 386] width 52 height 14
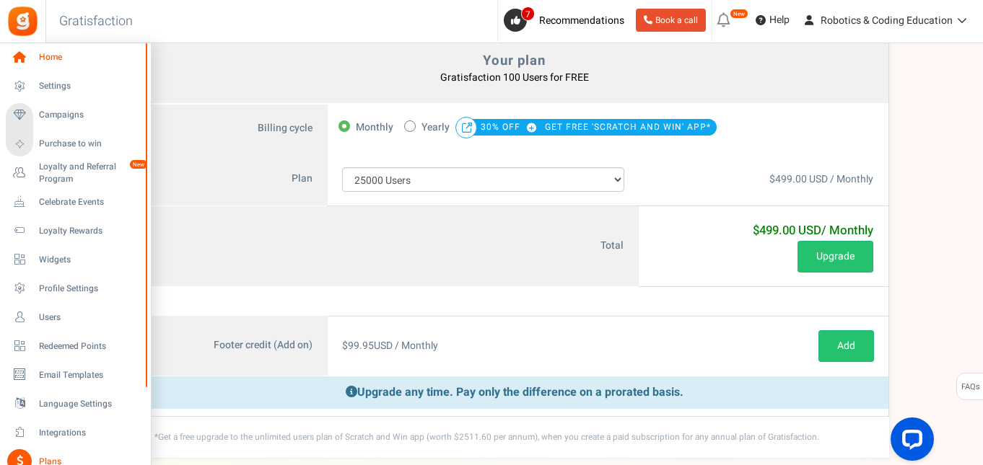
click at [51, 51] on span "Home" at bounding box center [89, 57] width 101 height 12
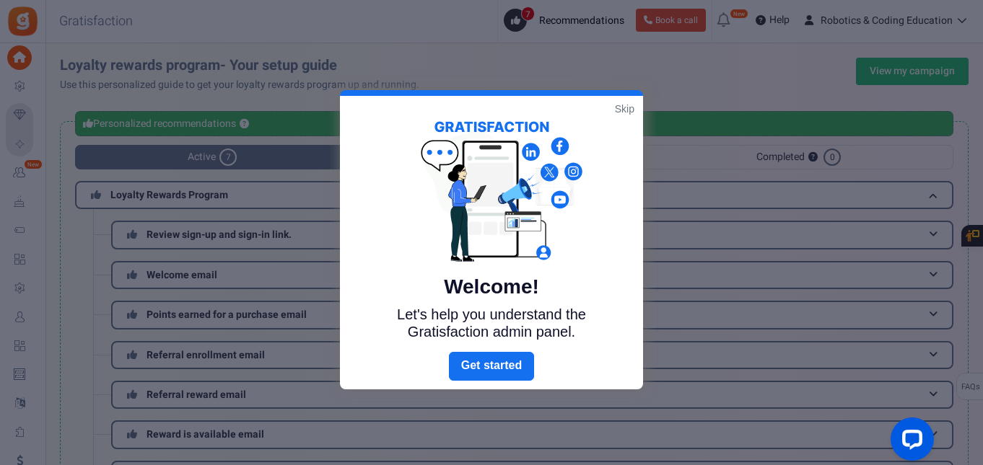
scroll to position [276, 0]
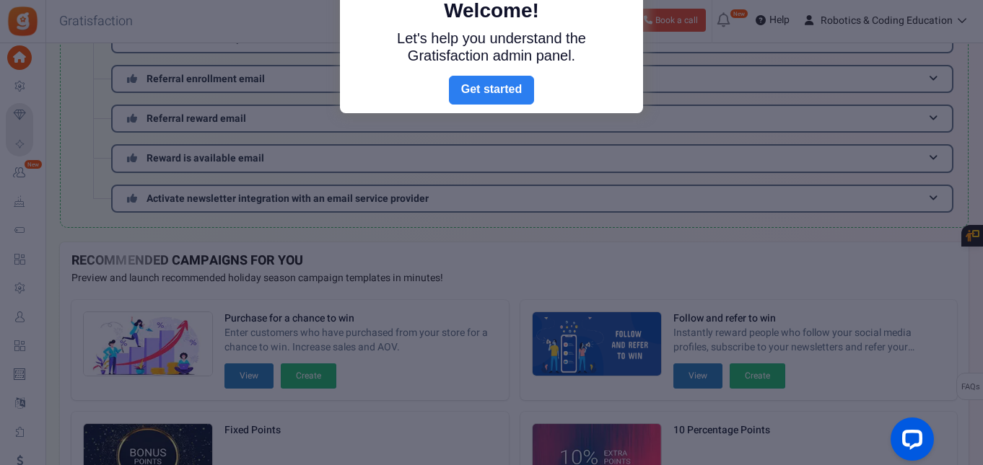
click at [491, 93] on link "Next" at bounding box center [491, 90] width 85 height 29
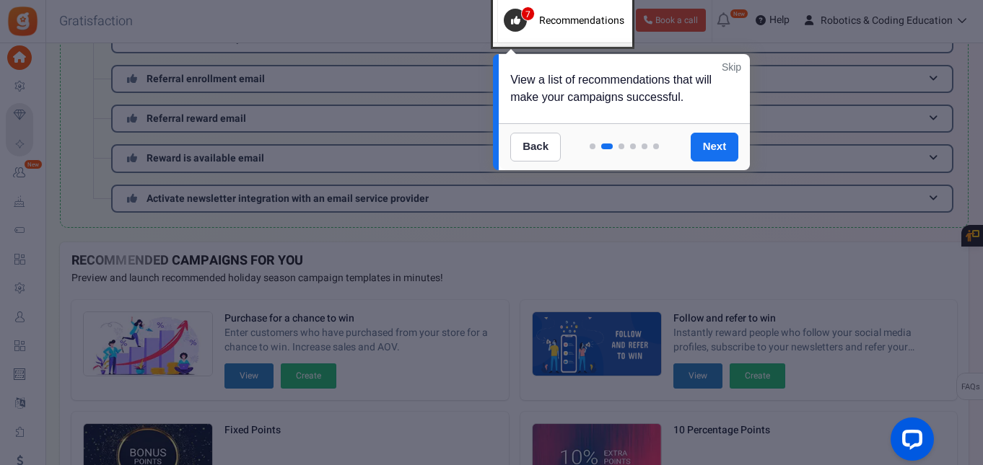
click at [734, 67] on link "Skip" at bounding box center [730, 67] width 19 height 14
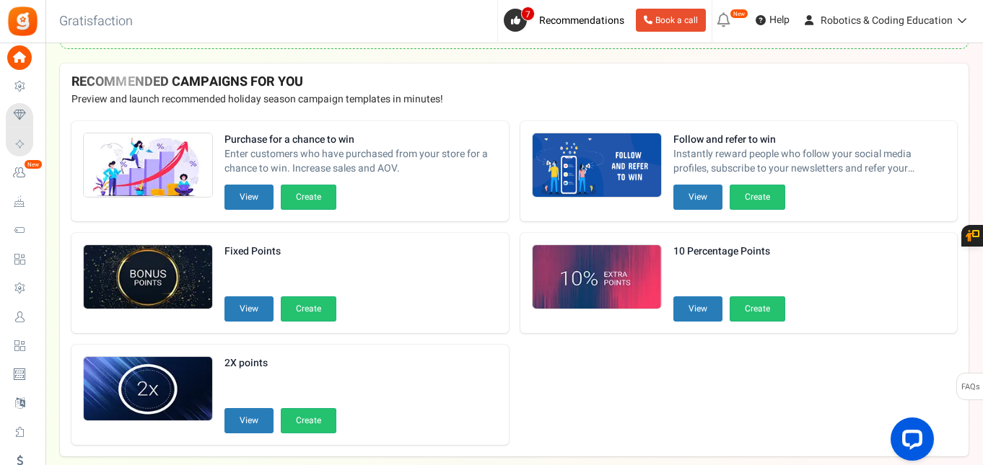
scroll to position [519, 0]
